Goal: Task Accomplishment & Management: Manage account settings

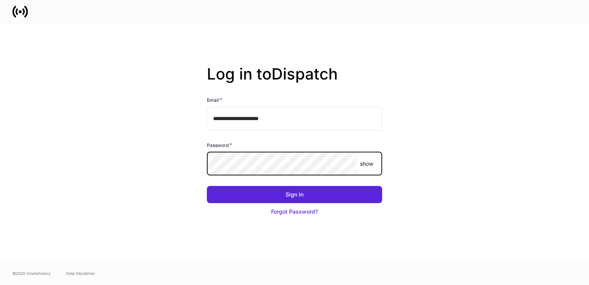
click at [207, 186] on button "Sign In" at bounding box center [294, 194] width 175 height 17
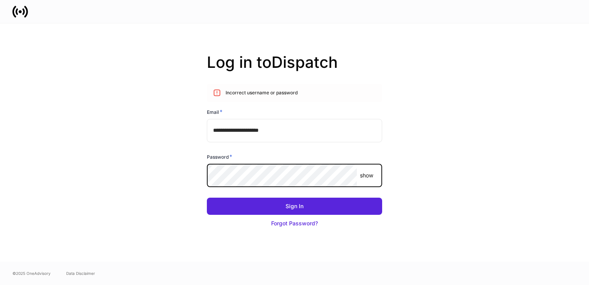
click at [207, 197] on button "Sign In" at bounding box center [294, 205] width 175 height 17
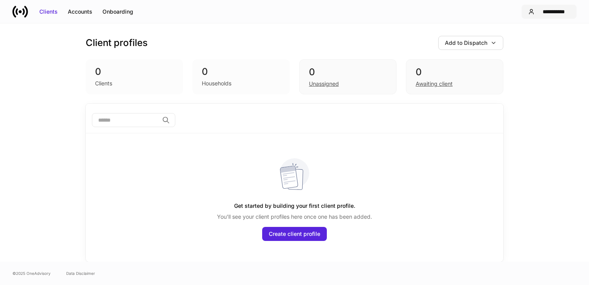
click at [554, 10] on div "**********" at bounding box center [553, 12] width 32 height 8
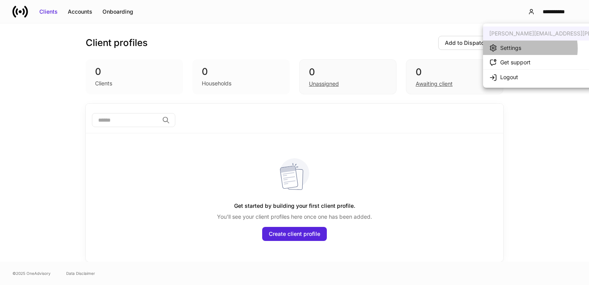
click at [523, 49] on li "Settings" at bounding box center [581, 48] width 196 height 14
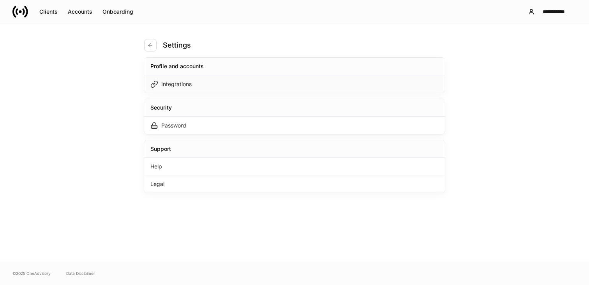
click at [228, 82] on div "Integrations" at bounding box center [294, 84] width 301 height 18
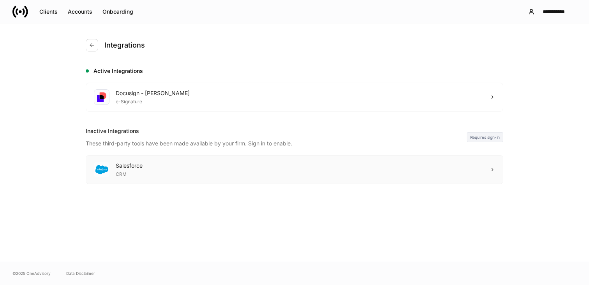
click at [246, 170] on div "Salesforce CRM" at bounding box center [294, 169] width 417 height 28
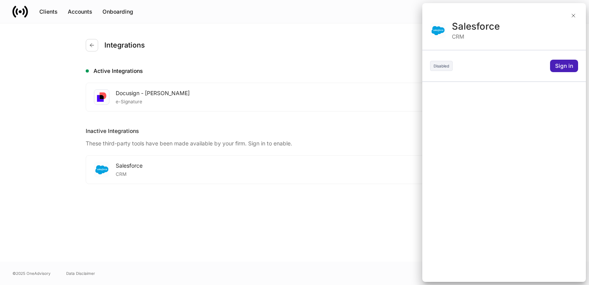
click at [564, 66] on div "Sign in" at bounding box center [564, 66] width 18 height 8
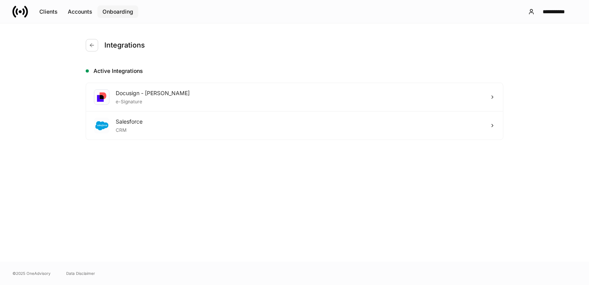
click at [116, 11] on div "Onboarding" at bounding box center [117, 12] width 31 height 8
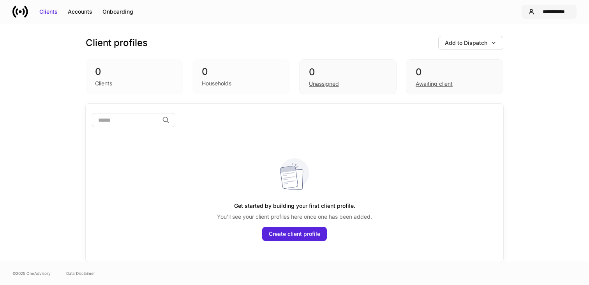
click at [538, 14] on div "**********" at bounding box center [553, 12] width 32 height 8
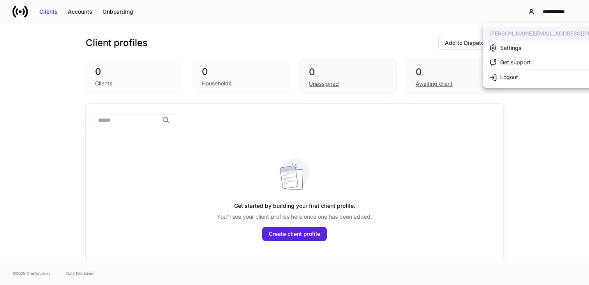
click at [522, 46] on li "Settings" at bounding box center [581, 48] width 196 height 14
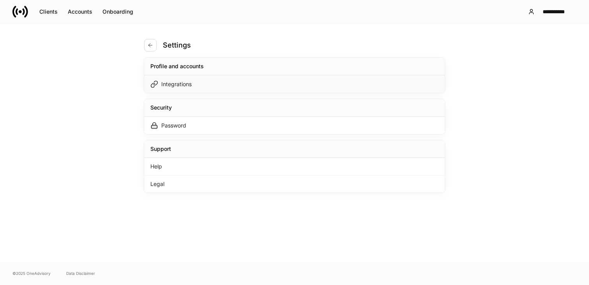
click at [183, 88] on div "Integrations" at bounding box center [170, 84] width 41 height 8
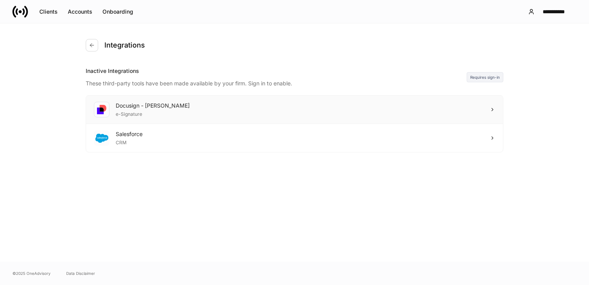
click at [152, 114] on div "e-Signature" at bounding box center [153, 113] width 74 height 8
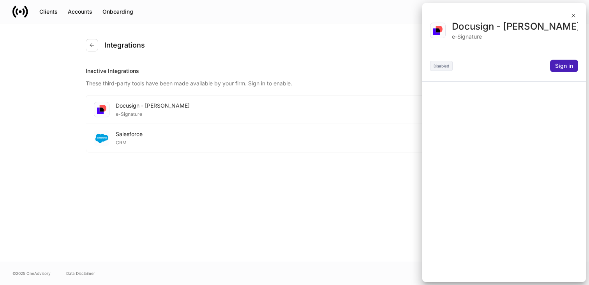
click at [558, 66] on div "Sign in" at bounding box center [564, 66] width 18 height 8
